Goal: Register for event/course

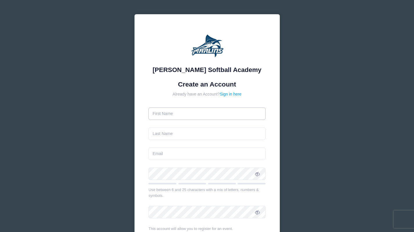
click at [187, 113] on input "text" at bounding box center [206, 114] width 117 height 12
click at [231, 94] on link "Sign in here" at bounding box center [231, 94] width 22 height 5
click at [177, 111] on input "text" at bounding box center [206, 114] width 117 height 12
type input "Makennah"
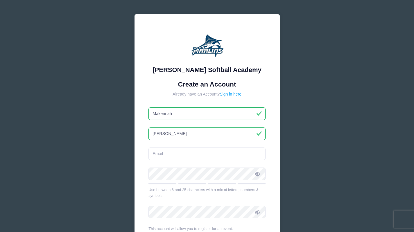
type input "[PERSON_NAME]"
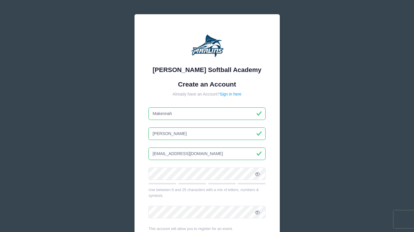
type input "[EMAIL_ADDRESS][DOMAIN_NAME]"
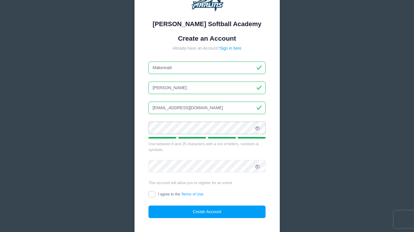
scroll to position [54, 0]
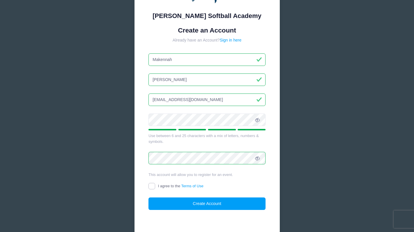
click at [153, 185] on input "I agree to the Terms of Use" at bounding box center [151, 186] width 7 height 7
checkbox input "true"
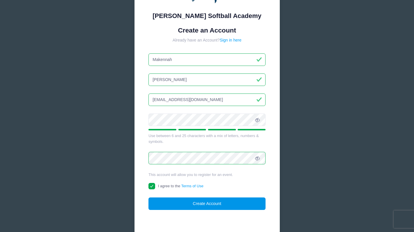
click at [208, 203] on button "Create Account" at bounding box center [206, 204] width 117 height 12
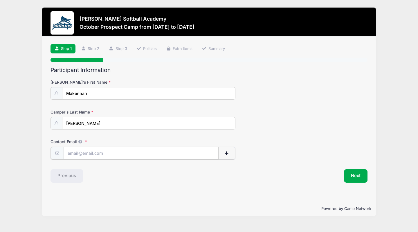
click at [130, 156] on input "Contact Email" at bounding box center [141, 153] width 155 height 12
type input "[EMAIL_ADDRESS][DOMAIN_NAME]"
click at [230, 154] on button "button" at bounding box center [226, 153] width 17 height 12
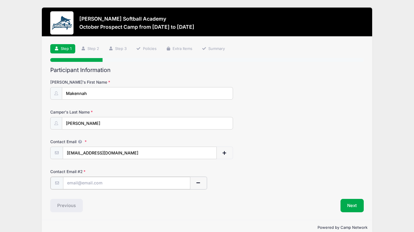
click at [121, 180] on input "text" at bounding box center [126, 183] width 127 height 12
type input "mmh221@gmail.com"
click at [360, 208] on button "Next" at bounding box center [353, 204] width 24 height 13
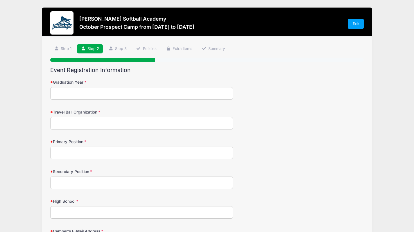
click at [112, 94] on input "Graduation Year" at bounding box center [141, 93] width 183 height 12
type input "2028"
click at [88, 119] on input "Travel Ball Organization" at bounding box center [141, 123] width 183 height 12
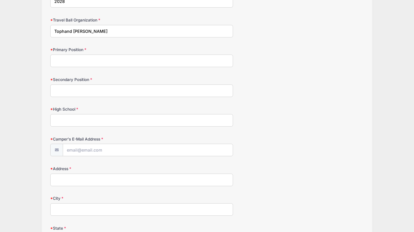
scroll to position [98, 0]
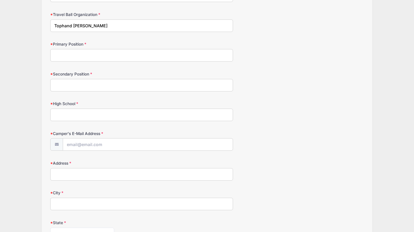
type input "Tophand Storm Powell"
click at [119, 55] on input "Primary Position" at bounding box center [141, 55] width 183 height 12
type input "Outfield"
type input "3B"
type input "Matoaca High School"
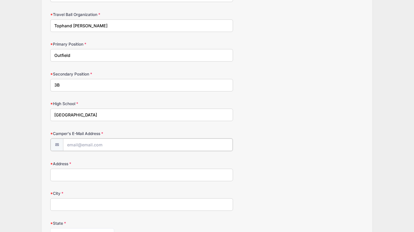
click at [94, 145] on input "Camper's E-Mail Address" at bounding box center [148, 145] width 170 height 12
type input "makennahharler2010@gmail.com"
click at [85, 176] on input "Address" at bounding box center [141, 174] width 183 height 12
type input "11844 St Audries Drive"
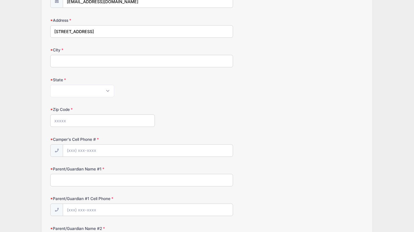
scroll to position [248, 0]
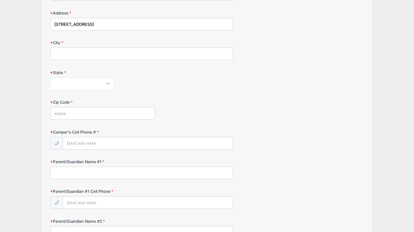
click at [136, 51] on input "City" at bounding box center [141, 54] width 183 height 12
type input "Chesterfield"
click at [84, 80] on select "Alabama Alaska American Samoa Arizona Arkansas Armed Forces Africa Armed Forces…" at bounding box center [82, 84] width 64 height 12
select select "VA"
click at [50, 78] on select "Alabama Alaska American Samoa Arizona Arkansas Armed Forces Africa Armed Forces…" at bounding box center [82, 84] width 64 height 12
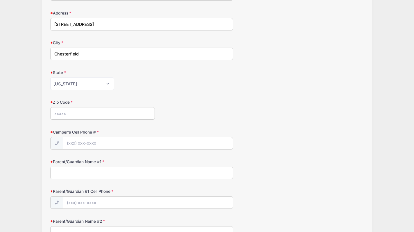
click at [71, 112] on input "Zip Code" at bounding box center [102, 113] width 105 height 12
type input "23838"
click at [87, 143] on input "Camper's Cell Phone #" at bounding box center [148, 143] width 170 height 12
type input "(804) 683-7569"
click at [89, 175] on input "Parent/Guardian Name #1" at bounding box center [141, 173] width 183 height 12
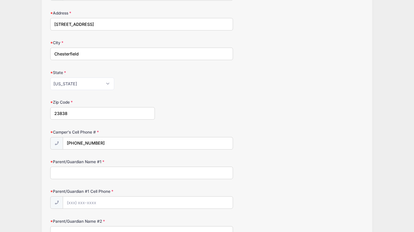
type input "Morgan Harler"
click at [103, 203] on input "Parent/Guardian #1 Cell Phone" at bounding box center [148, 203] width 170 height 12
type input "(804) 291-8369"
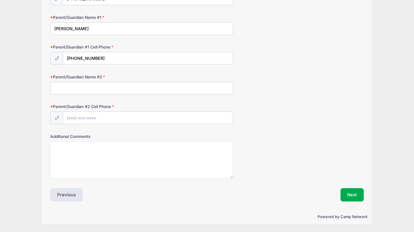
scroll to position [392, 0]
click at [217, 91] on input "Parent/Guardian Name #2" at bounding box center [141, 88] width 183 height 12
type input "Cam Harler"
click at [83, 116] on input "Parent/Guardian #2 Cell Phone" at bounding box center [148, 118] width 170 height 12
type input "(804) 239-8198"
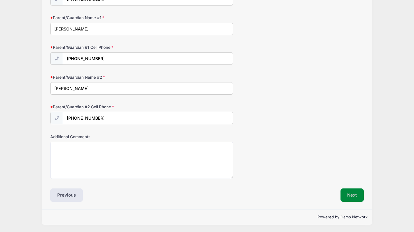
click at [356, 196] on button "Next" at bounding box center [353, 195] width 24 height 13
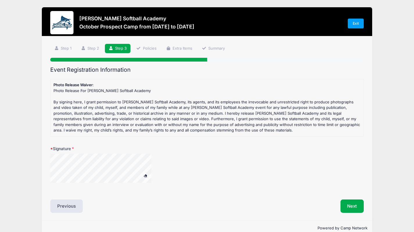
scroll to position [0, 0]
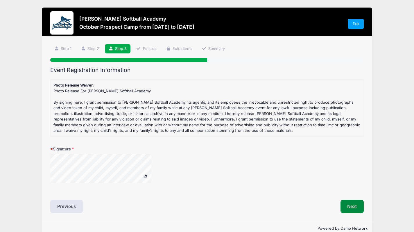
click at [353, 203] on button "Next" at bounding box center [353, 206] width 24 height 13
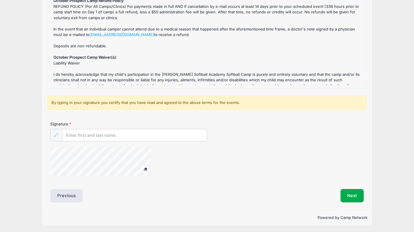
scroll to position [81, 0]
click at [142, 139] on input "Signature" at bounding box center [134, 135] width 145 height 12
type input "Makennah Harler"
click at [57, 136] on icon at bounding box center [56, 135] width 4 height 4
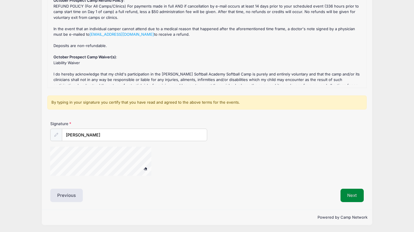
click at [352, 195] on button "Next" at bounding box center [353, 195] width 24 height 13
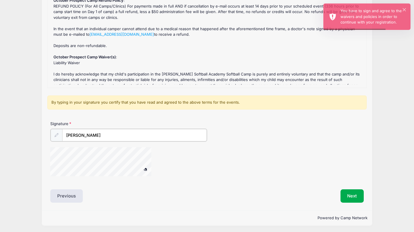
click at [112, 135] on input "Makennah Harler" at bounding box center [134, 135] width 145 height 12
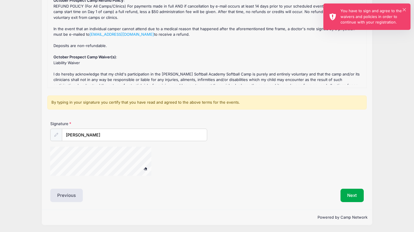
click at [406, 8] on div "× You have to sign and agree to the waivers and policies in order to continue w…" at bounding box center [366, 16] width 87 height 26
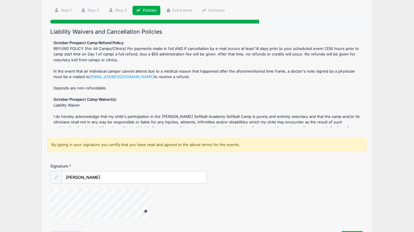
scroll to position [36, 0]
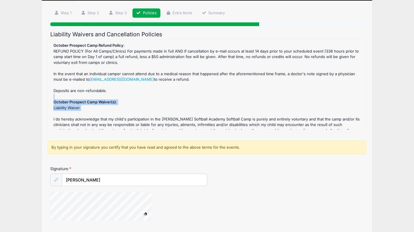
drag, startPoint x: 288, startPoint y: 113, endPoint x: 285, endPoint y: 96, distance: 16.8
click at [285, 96] on div "October Prospect Camp Refund Policy : REFUND POLICY (For All Camps/Clinics) For…" at bounding box center [207, 86] width 313 height 87
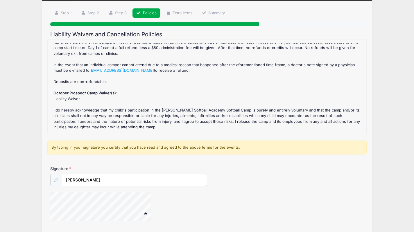
click at [280, 123] on div "October Prospect Camp Refund Policy : REFUND POLICY (For All Camps/Clinics) For…" at bounding box center [207, 86] width 313 height 87
click at [114, 183] on input "Makennah Harler" at bounding box center [134, 180] width 145 height 12
click at [140, 211] on button at bounding box center [145, 214] width 10 height 7
drag, startPoint x: 413, startPoint y: 163, endPoint x: 418, endPoint y: 193, distance: 30.3
click at [414, 193] on html "Processing Request Please wait... Processing Request Please wait... Processing …" at bounding box center [207, 80] width 414 height 232
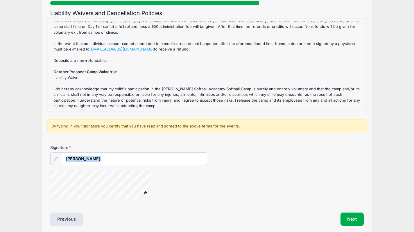
scroll to position [71, 0]
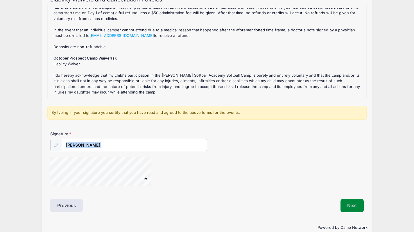
click at [347, 200] on button "Next" at bounding box center [353, 205] width 24 height 13
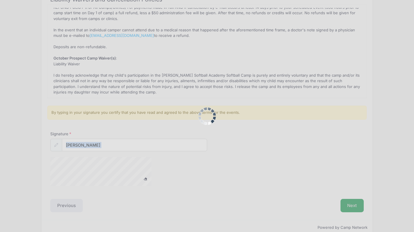
scroll to position [0, 0]
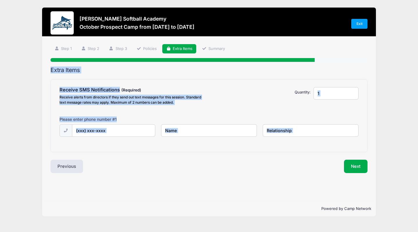
click at [195, 197] on div "Step 5 /7 Step 1 Step 2 Step 3 Policies Extra Items Summary Participant Informa…" at bounding box center [209, 119] width 334 height 165
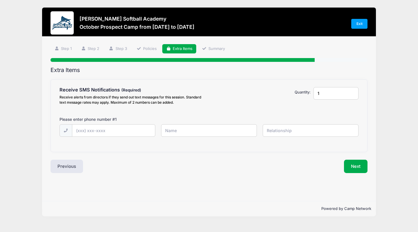
click at [330, 94] on input "1" at bounding box center [336, 93] width 45 height 12
click at [352, 95] on input "1" at bounding box center [336, 93] width 45 height 12
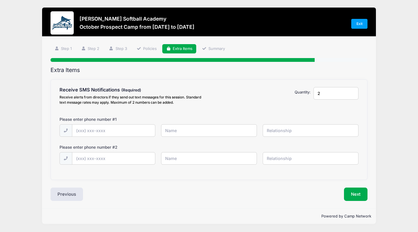
type input "2"
type input "(804) 683-7569"
type input "Makennah Harler"
type input "self"
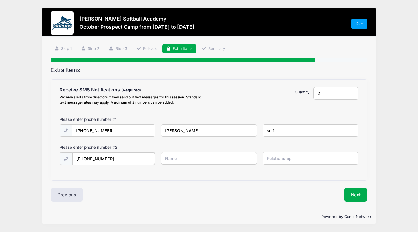
type input "(804) 291-8369"
type input "Morgan Harler"
type input "mom"
click at [361, 195] on button "Next" at bounding box center [356, 194] width 24 height 13
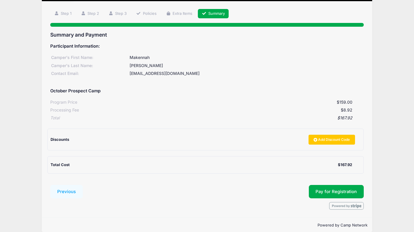
scroll to position [43, 0]
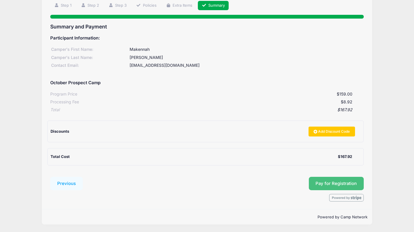
click at [337, 187] on button "Pay for Registration" at bounding box center [336, 183] width 55 height 13
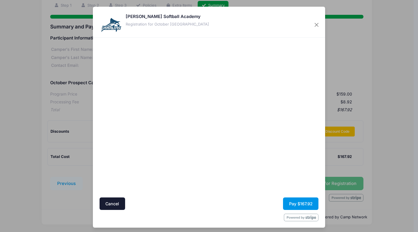
click at [297, 201] on button "Pay $167.92" at bounding box center [300, 204] width 35 height 12
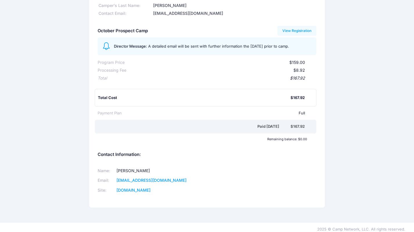
scroll to position [52, 0]
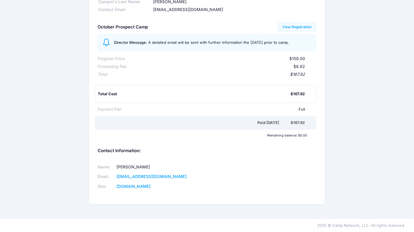
click at [364, 162] on div "Marlin Softball Academy Participant Information: Camper's First Name: Makennah …" at bounding box center [207, 83] width 414 height 256
